Goal: Navigation & Orientation: Find specific page/section

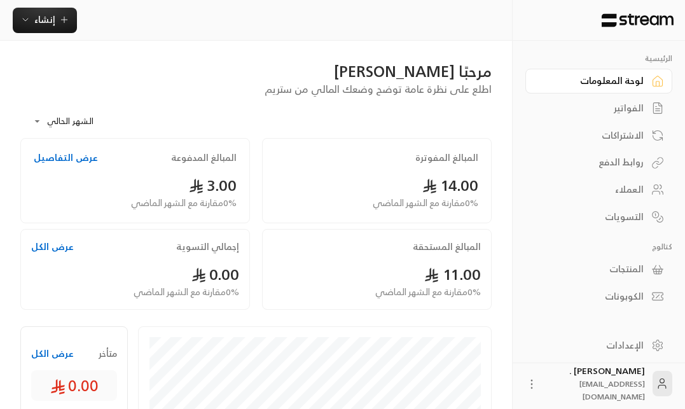
click at [618, 169] on div "روابط الدفع" at bounding box center [592, 162] width 102 height 13
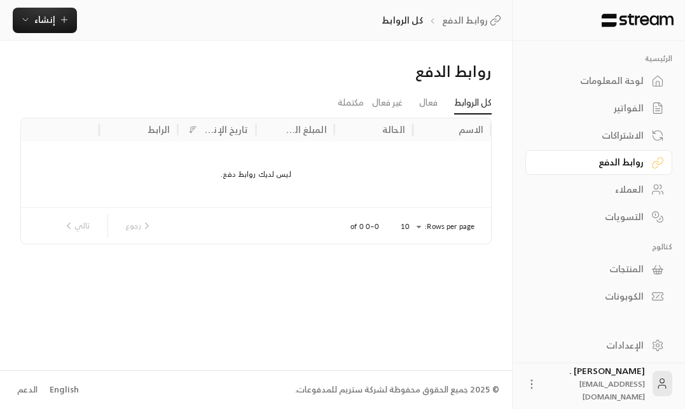
click at [476, 106] on link "كل الروابط" at bounding box center [473, 103] width 38 height 23
click at [399, 106] on link "غير فعال" at bounding box center [387, 103] width 31 height 23
click at [425, 110] on link "فعال" at bounding box center [428, 103] width 18 height 23
click at [615, 134] on div "الاشتراكات" at bounding box center [592, 135] width 102 height 13
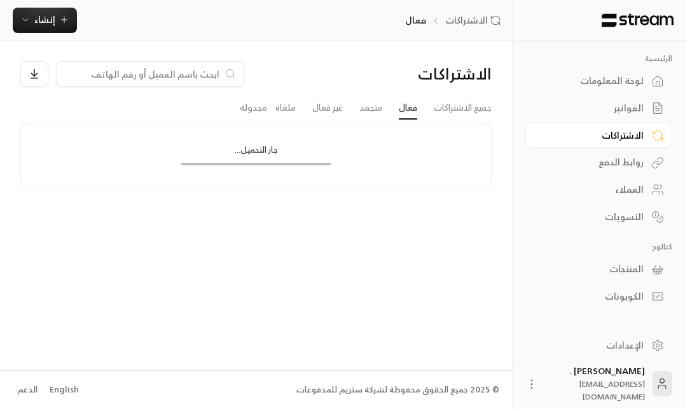
click at [623, 116] on link "الفواتير" at bounding box center [598, 108] width 147 height 25
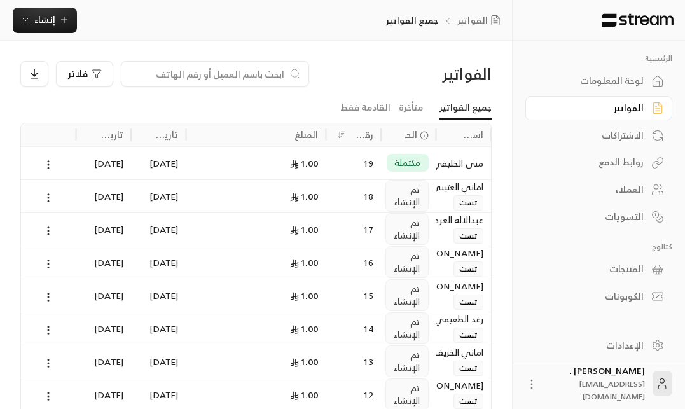
click at [637, 74] on div "لوحة المعلومات" at bounding box center [592, 80] width 102 height 13
